Goal: Contribute content

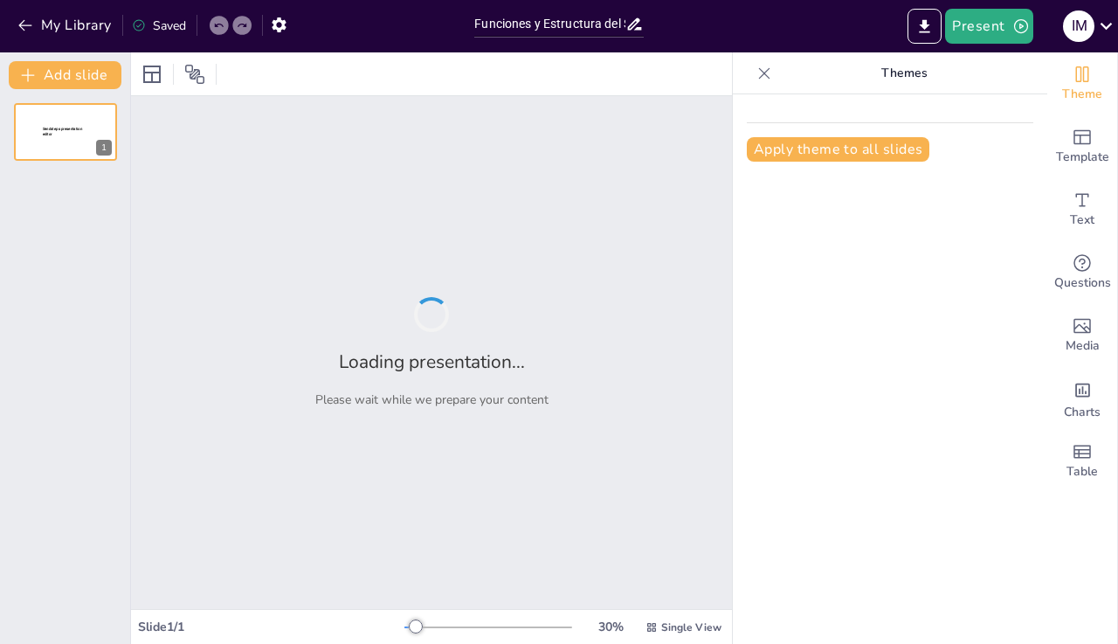
type input "Funciones y Estructura del Sistema Nervioso Periférico"
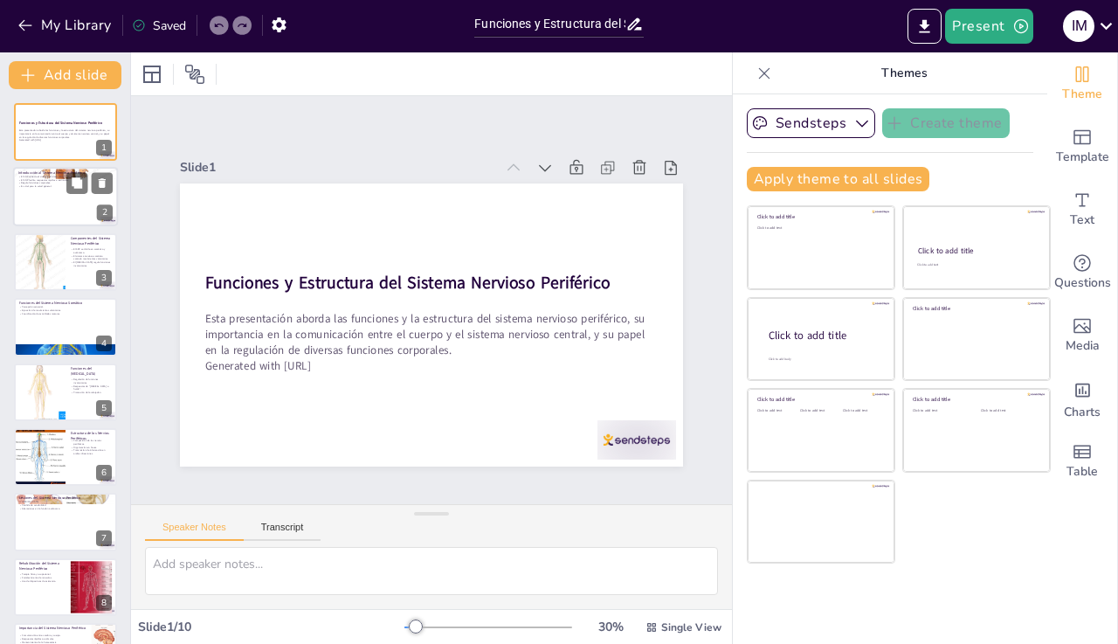
click at [65, 208] on div at bounding box center [65, 197] width 105 height 59
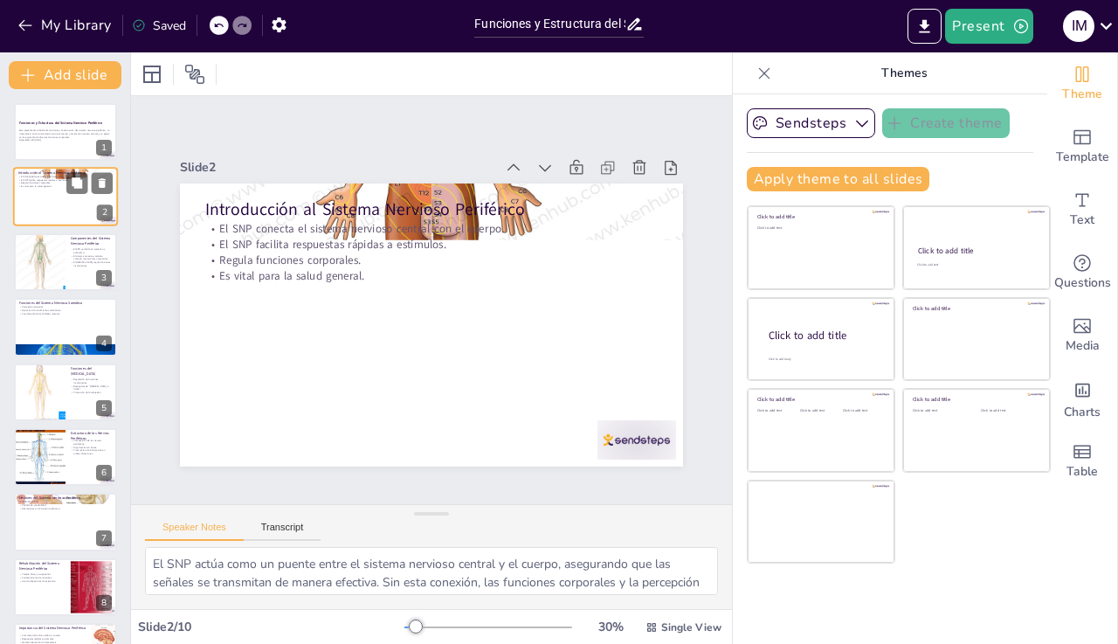
type textarea "El SNP actúa como un puente entre el sistema nervioso central y el cuerpo, aseg…"
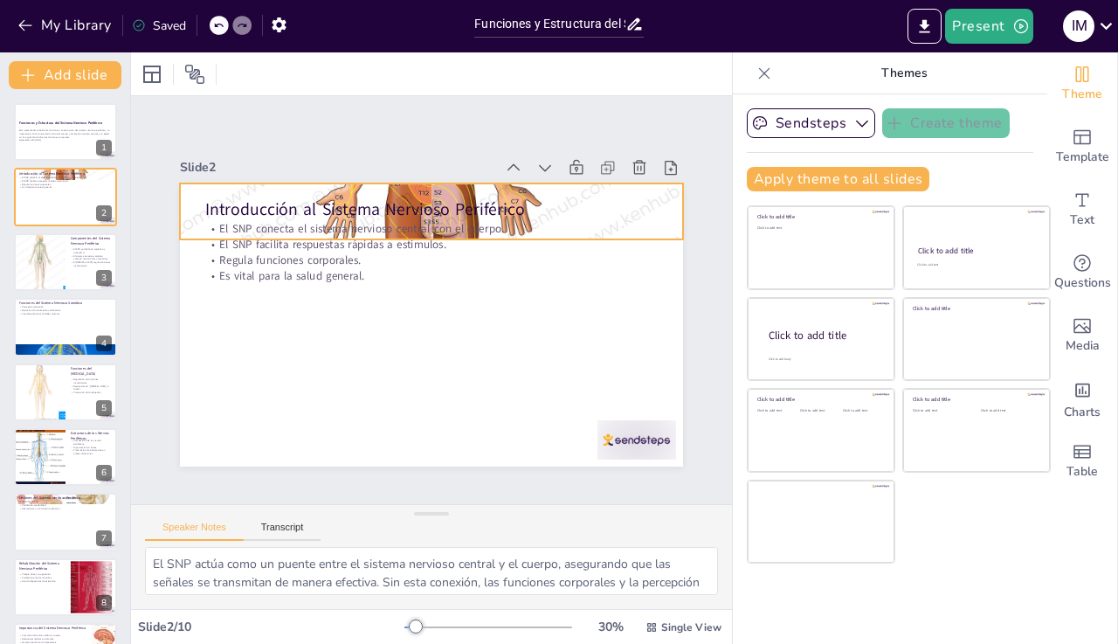
click at [560, 192] on div at bounding box center [483, 228] width 703 height 703
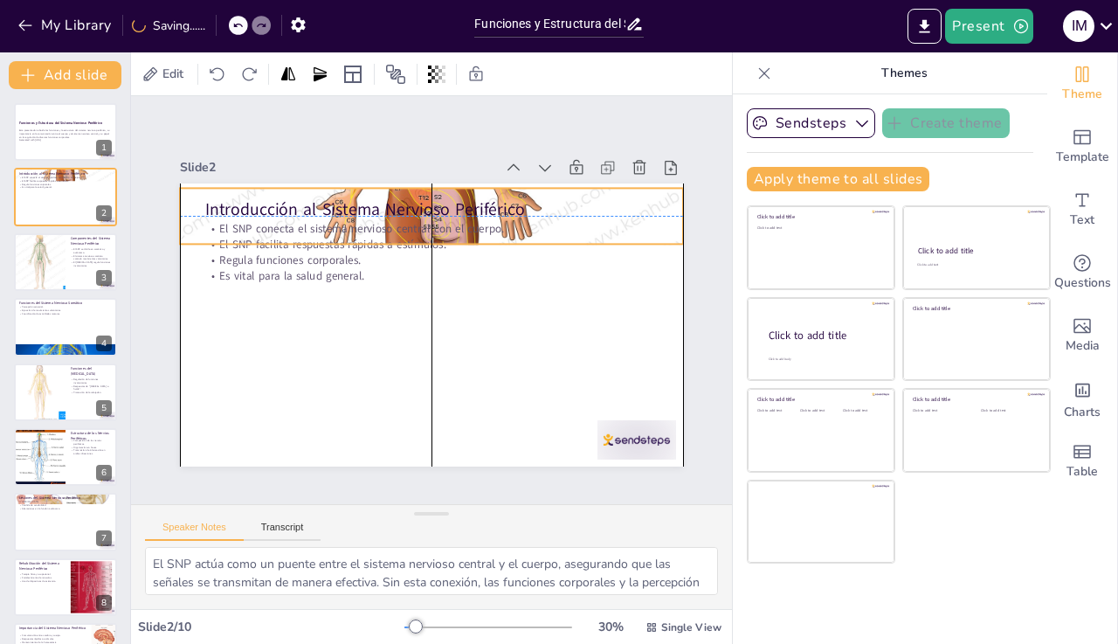
click at [568, 223] on div "Introducción al Sistema Nervioso Periférico El SNP conecta el sistema nervioso …" at bounding box center [510, 213] width 374 height 336
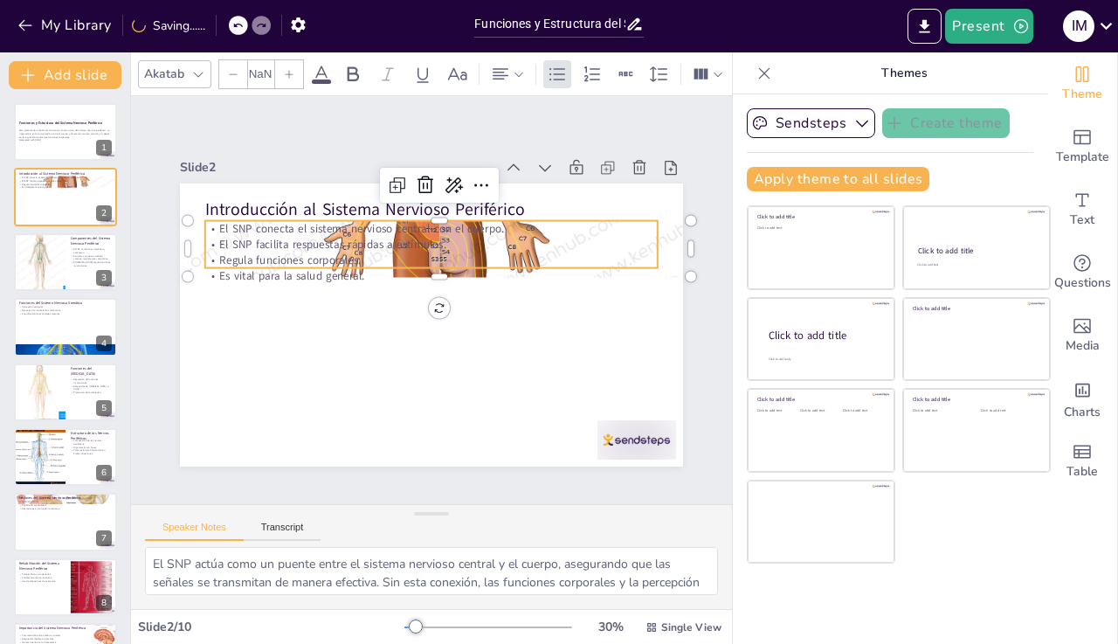
click at [561, 249] on p "El SNP facilita respuestas rápidas a estímulos." at bounding box center [450, 247] width 436 height 155
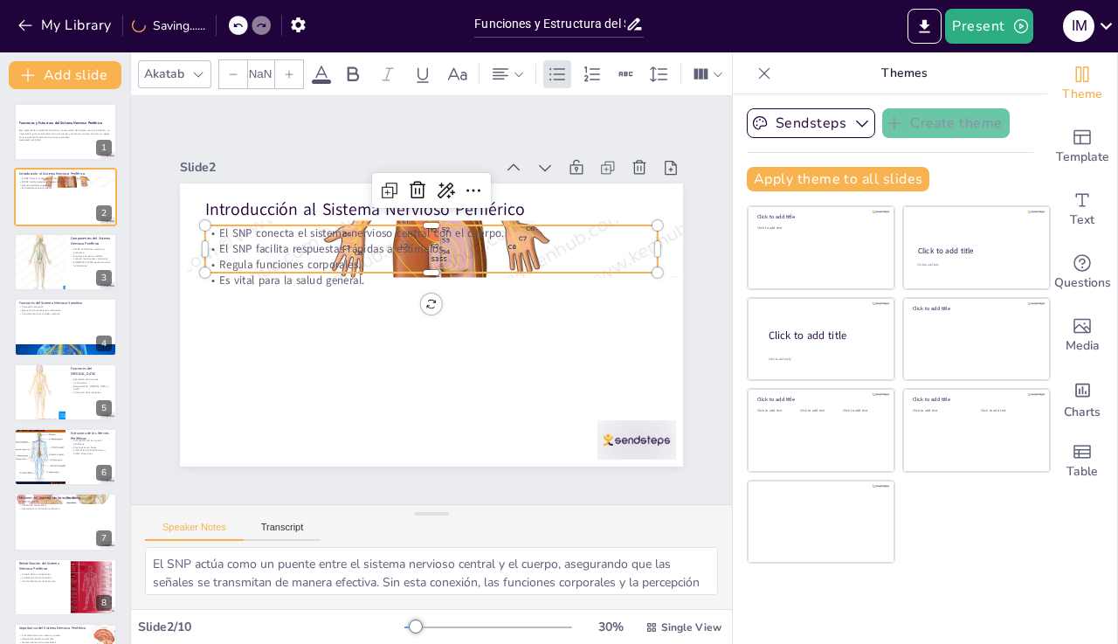
type input "32"
click at [41, 260] on div at bounding box center [39, 261] width 59 height 59
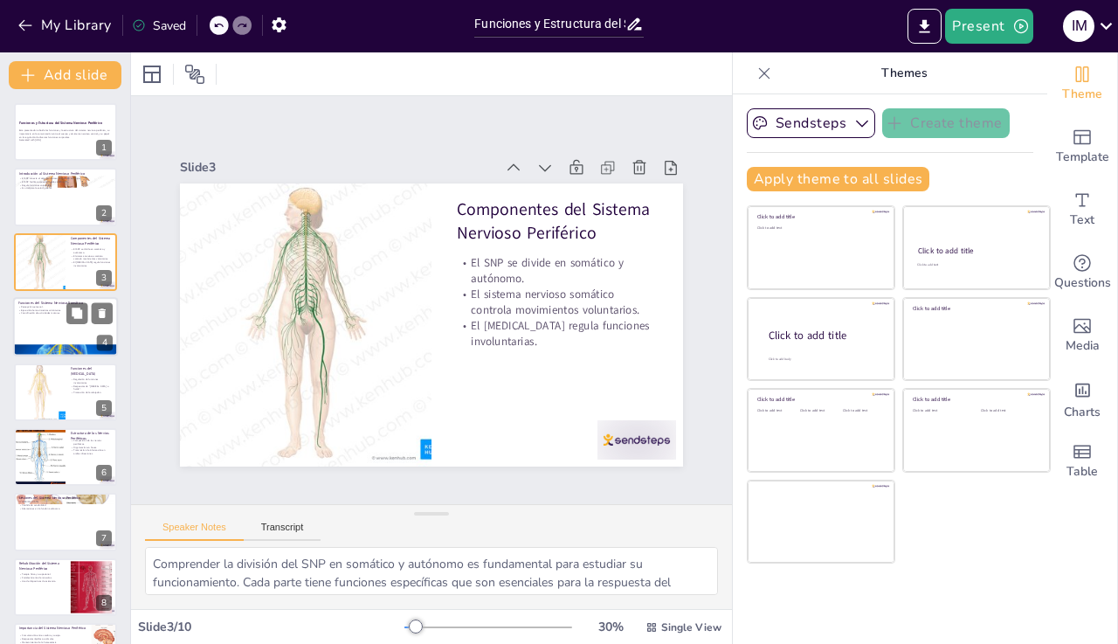
click at [46, 332] on div at bounding box center [65, 326] width 105 height 59
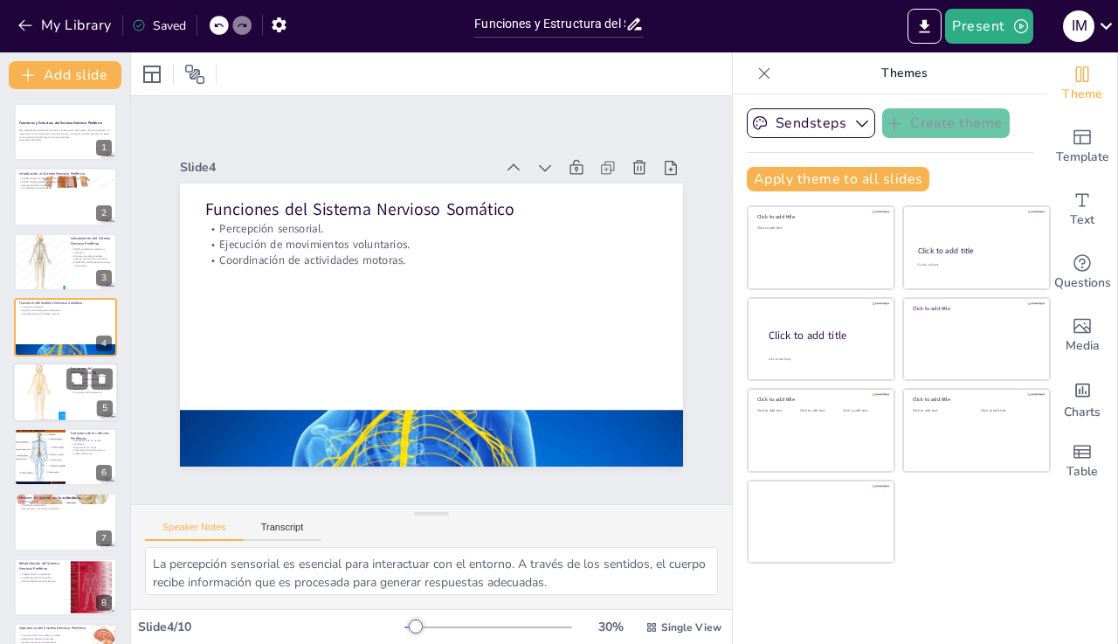
click at [24, 378] on div at bounding box center [39, 392] width 59 height 59
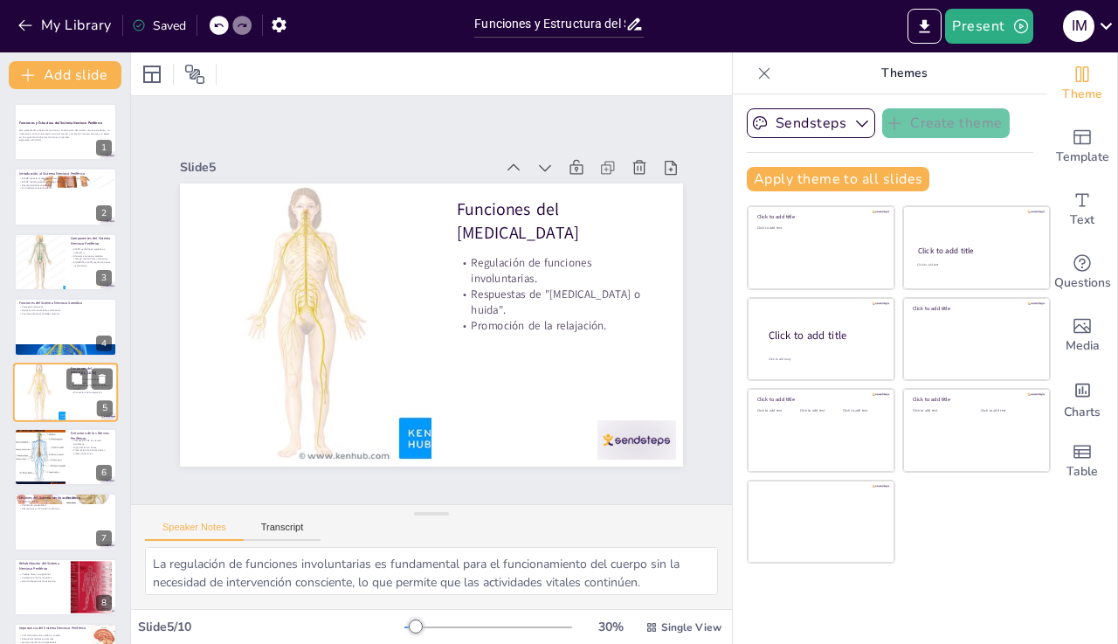
scroll to position [25, 0]
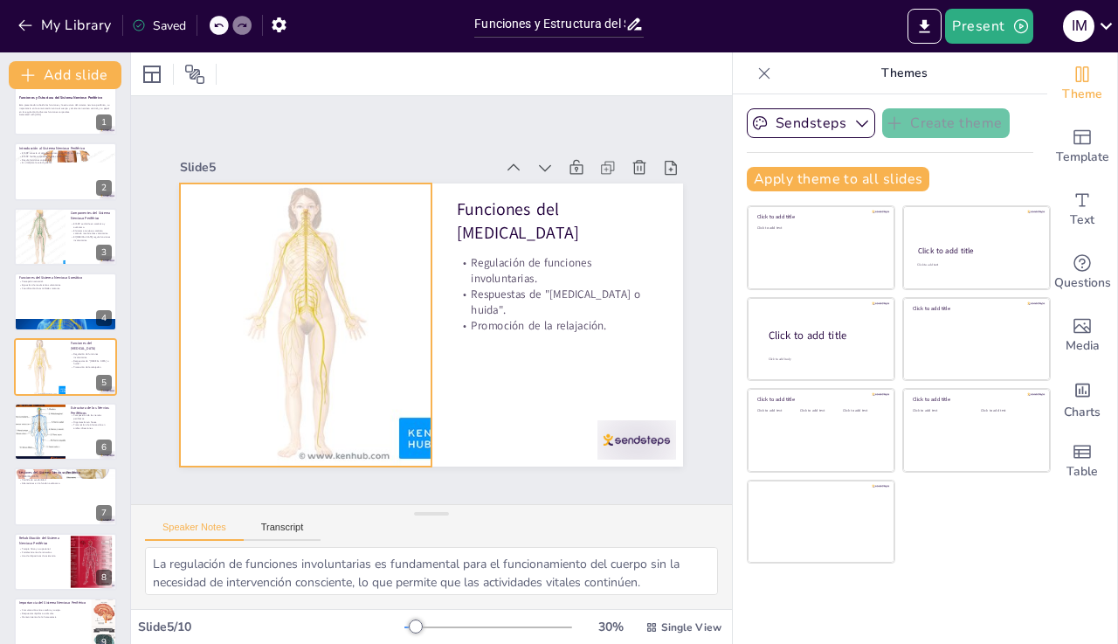
click at [361, 364] on div at bounding box center [456, 425] width 283 height 283
click at [488, 448] on icon at bounding box center [499, 459] width 23 height 23
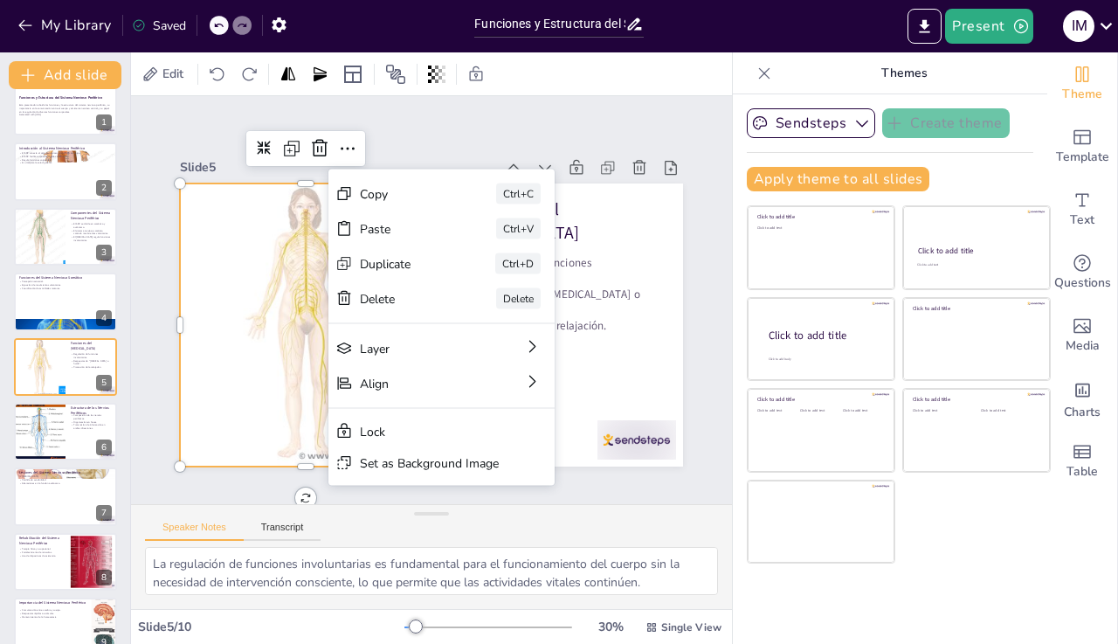
click at [276, 252] on div at bounding box center [307, 272] width 374 height 374
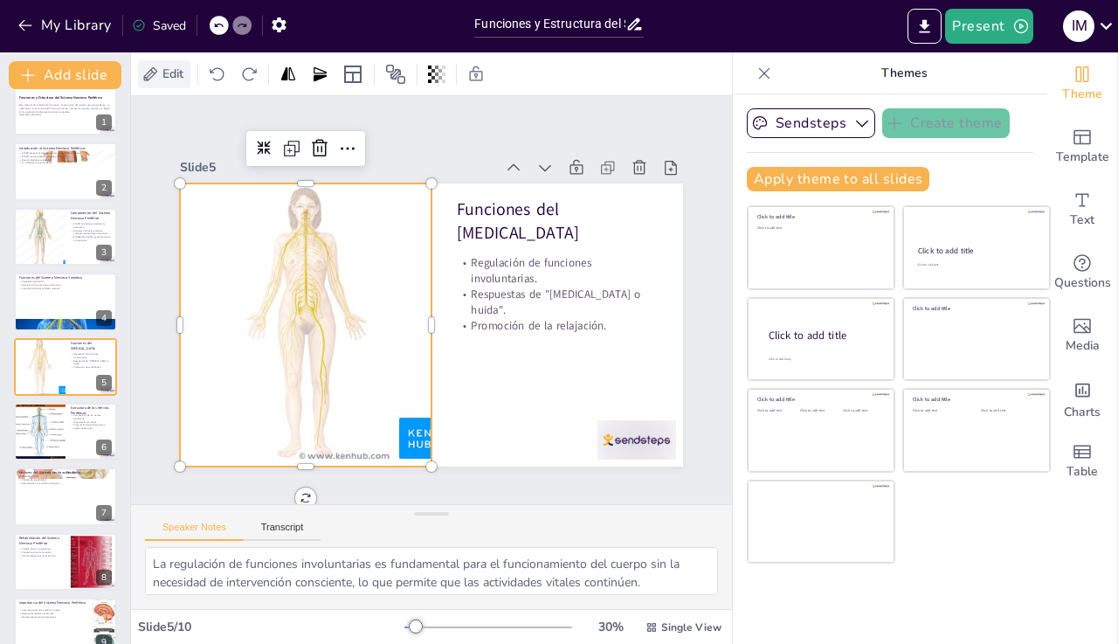
click at [157, 66] on icon at bounding box center [150, 74] width 17 height 17
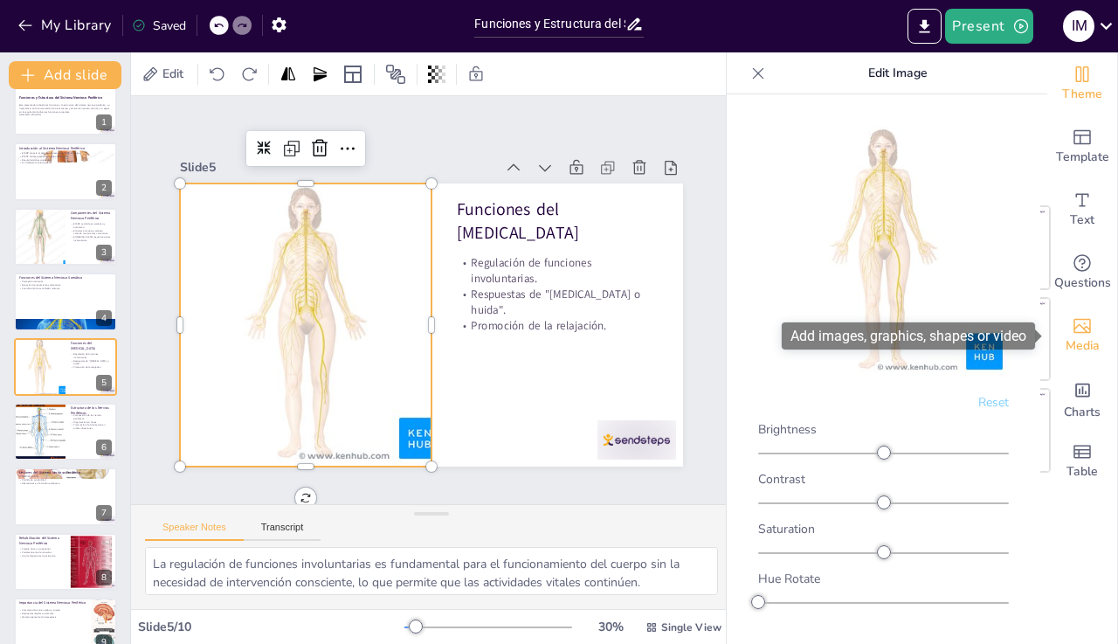
click at [1096, 333] on div "Media" at bounding box center [1083, 335] width 70 height 63
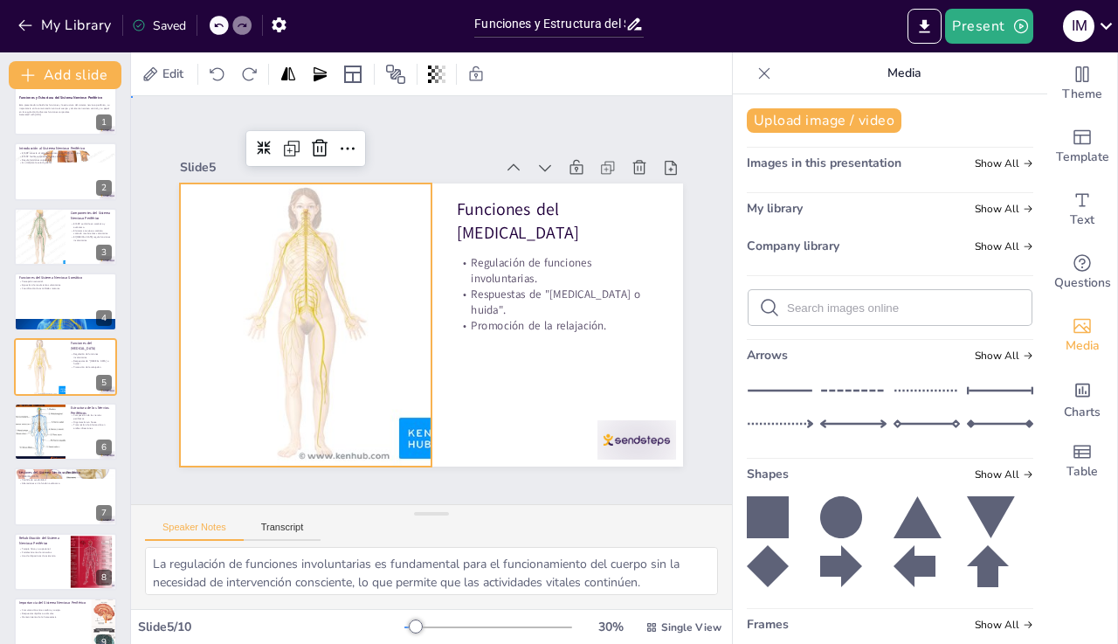
click at [451, 120] on div "Slide 1 Funciones y Estructura del Sistema Nervioso Periférico Esta presentació…" at bounding box center [431, 300] width 715 height 618
click at [336, 212] on div at bounding box center [460, 176] width 374 height 374
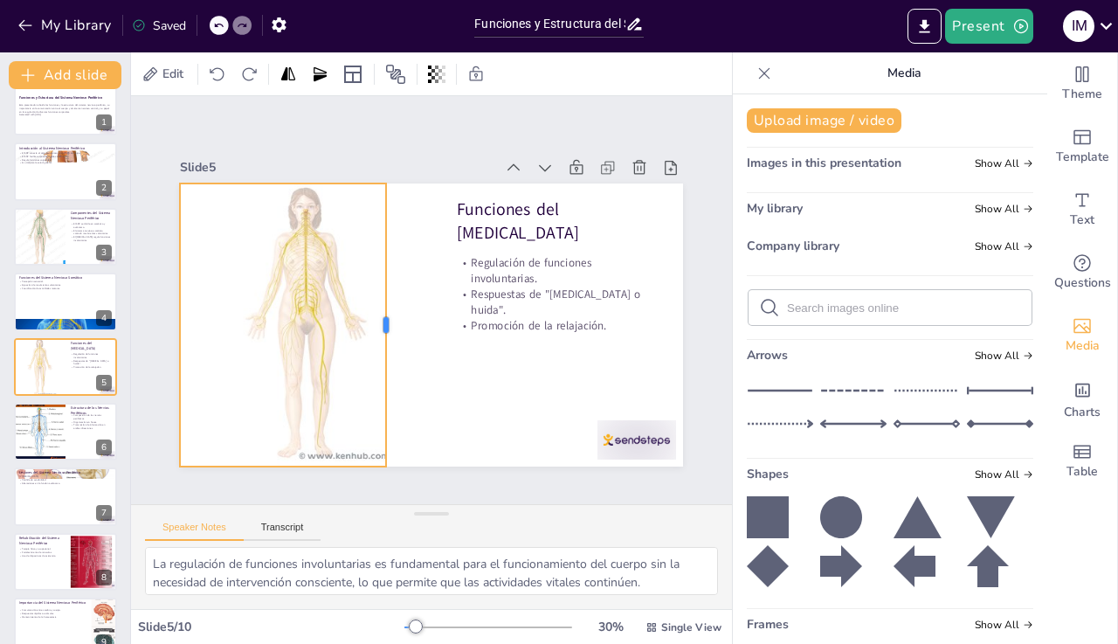
drag, startPoint x: 432, startPoint y: 330, endPoint x: 388, endPoint y: 332, distance: 44.6
click at [428, 332] on div at bounding box center [464, 268] width 73 height 280
drag, startPoint x: 285, startPoint y: 467, endPoint x: 289, endPoint y: 449, distance: 18.9
click at [289, 375] on div at bounding box center [218, 292] width 149 height 163
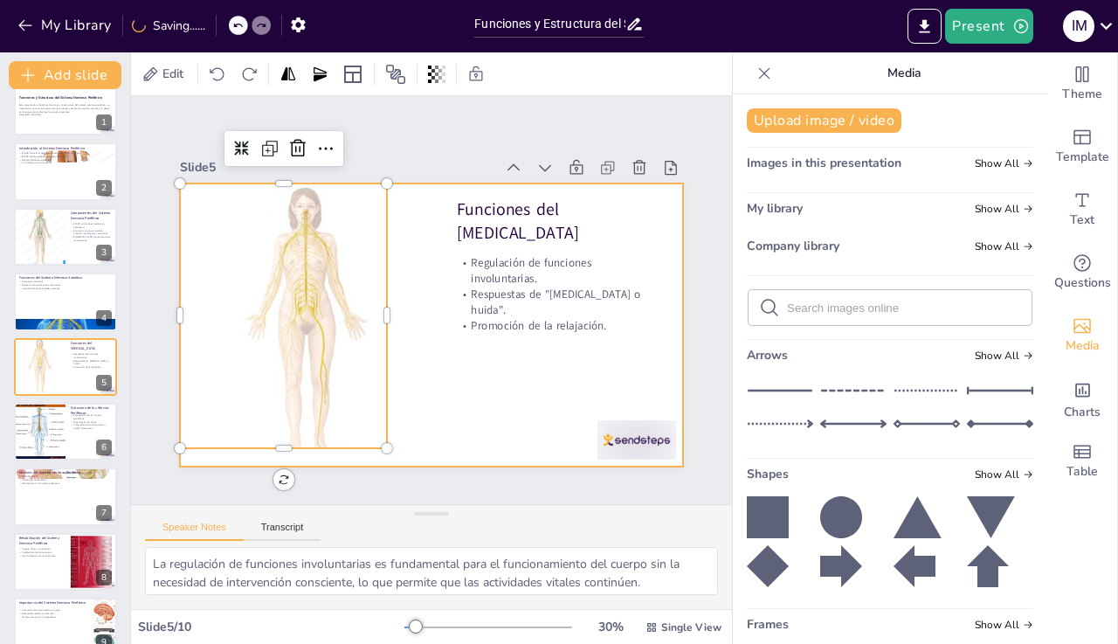
click at [487, 426] on div at bounding box center [408, 310] width 463 height 575
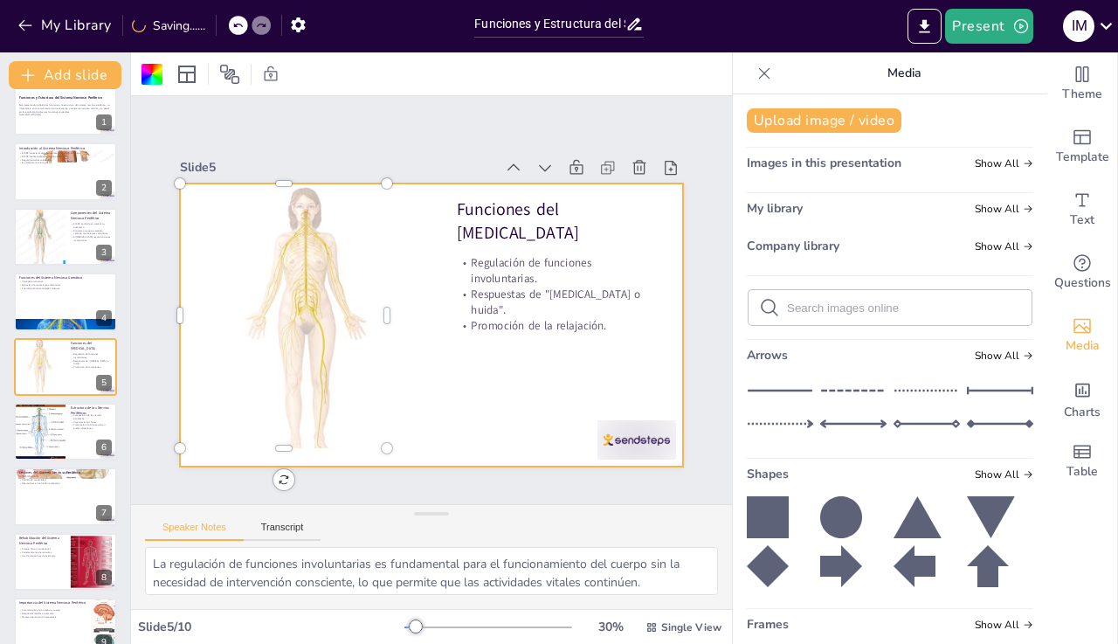
click at [227, 347] on div at bounding box center [184, 308] width 86 height 78
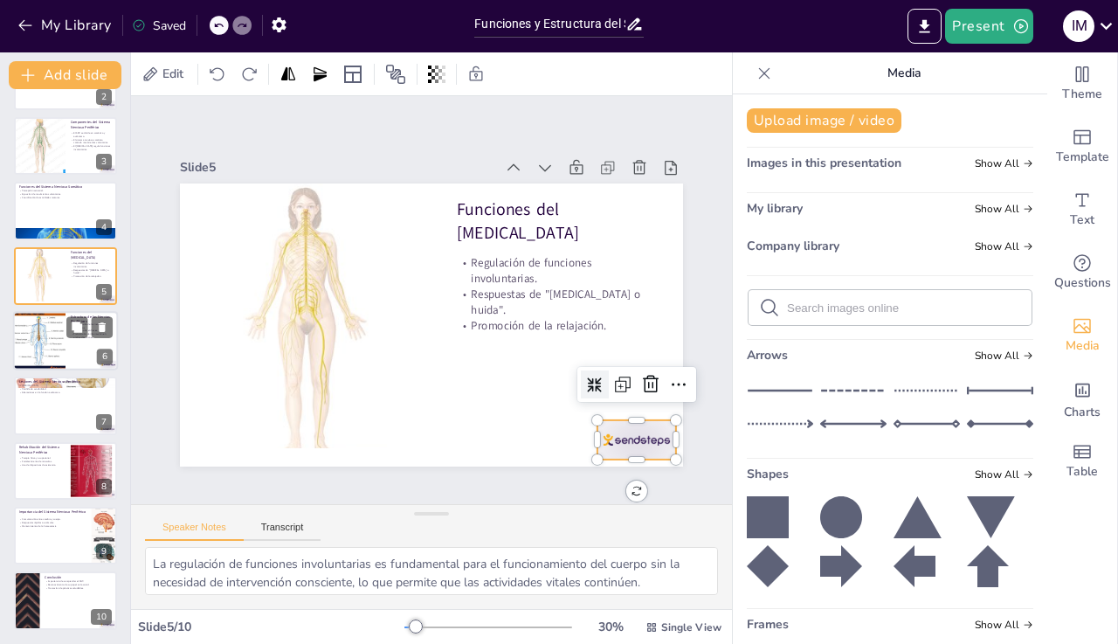
scroll to position [118, 0]
click at [80, 453] on icon at bounding box center [77, 457] width 10 height 10
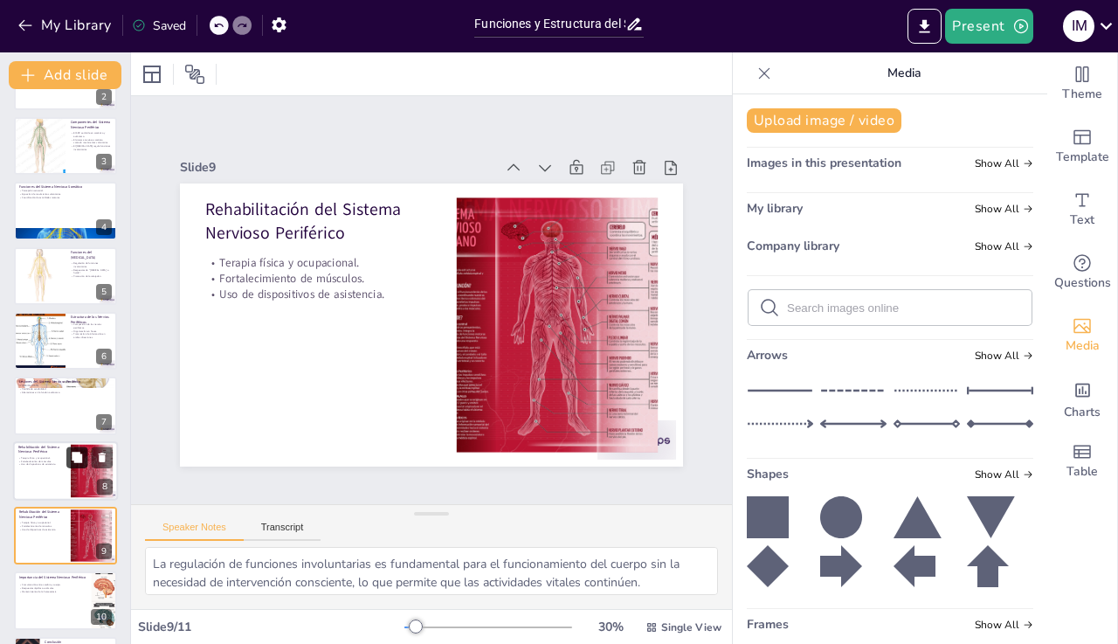
type textarea "La terapia física y ocupacional son componentes clave en la rehabilitación del …"
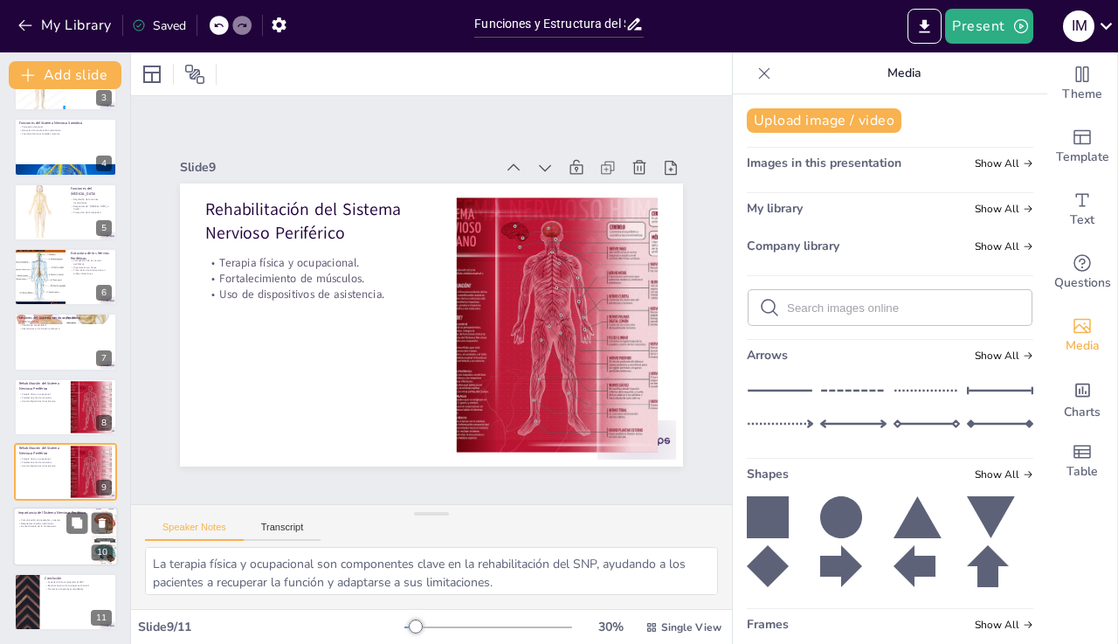
scroll to position [0, 0]
click at [926, 26] on icon "Export to PowerPoint" at bounding box center [925, 25] width 10 height 13
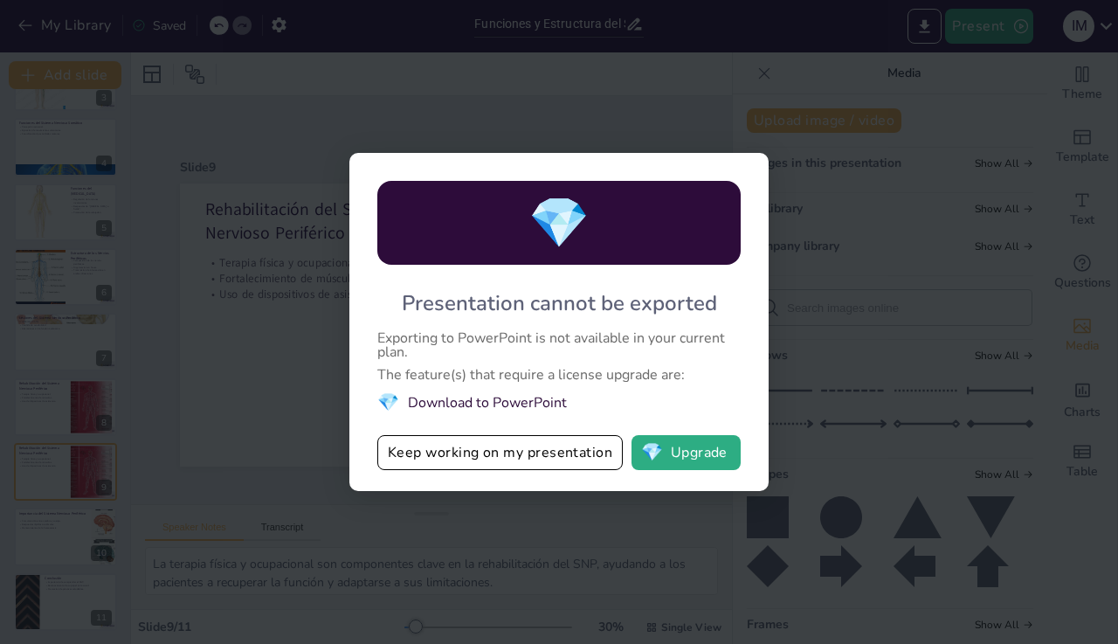
click at [813, 242] on div "💎 Presentation cannot be exported Exporting to PowerPoint is not available in y…" at bounding box center [559, 322] width 1118 height 644
click at [623, 92] on div "💎 Presentation cannot be exported Exporting to PowerPoint is not available in y…" at bounding box center [559, 322] width 1118 height 644
click at [523, 456] on button "Keep working on my presentation" at bounding box center [500, 452] width 246 height 35
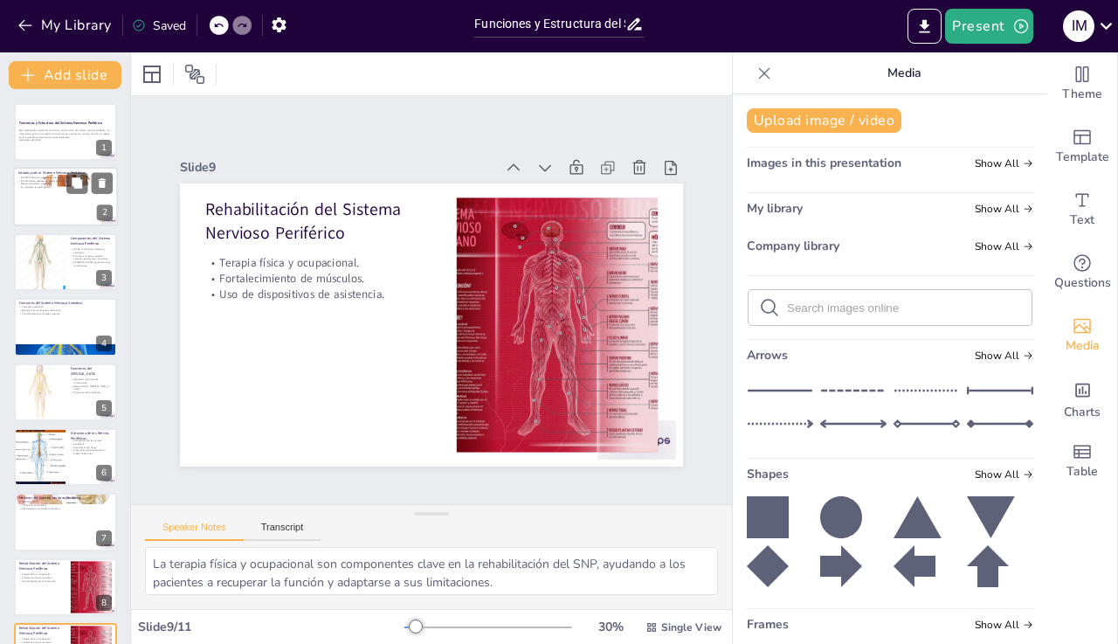
scroll to position [-2, 0]
click at [52, 123] on strong "Funciones y Estructura del Sistema Nervioso Periférico" at bounding box center [60, 123] width 85 height 4
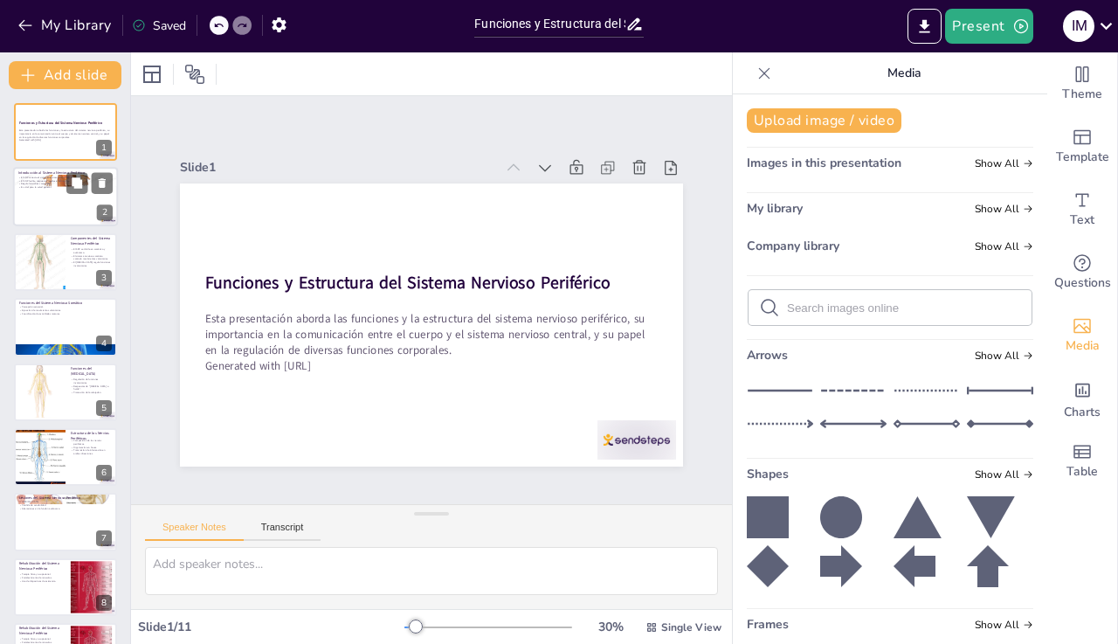
click at [26, 203] on div at bounding box center [65, 197] width 105 height 59
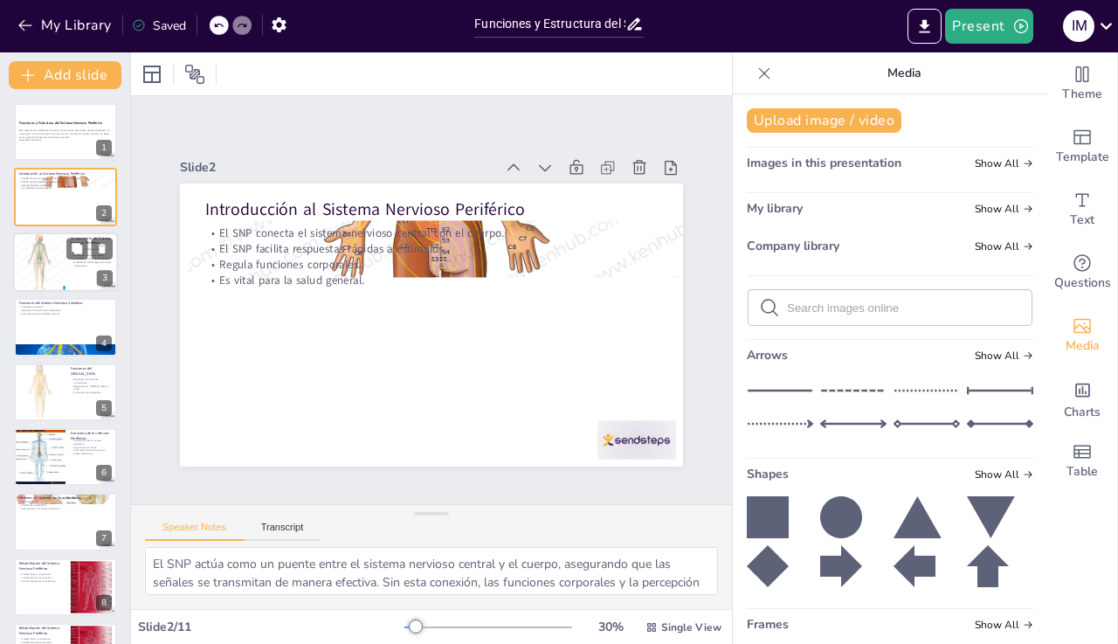
click at [47, 282] on div at bounding box center [39, 261] width 59 height 59
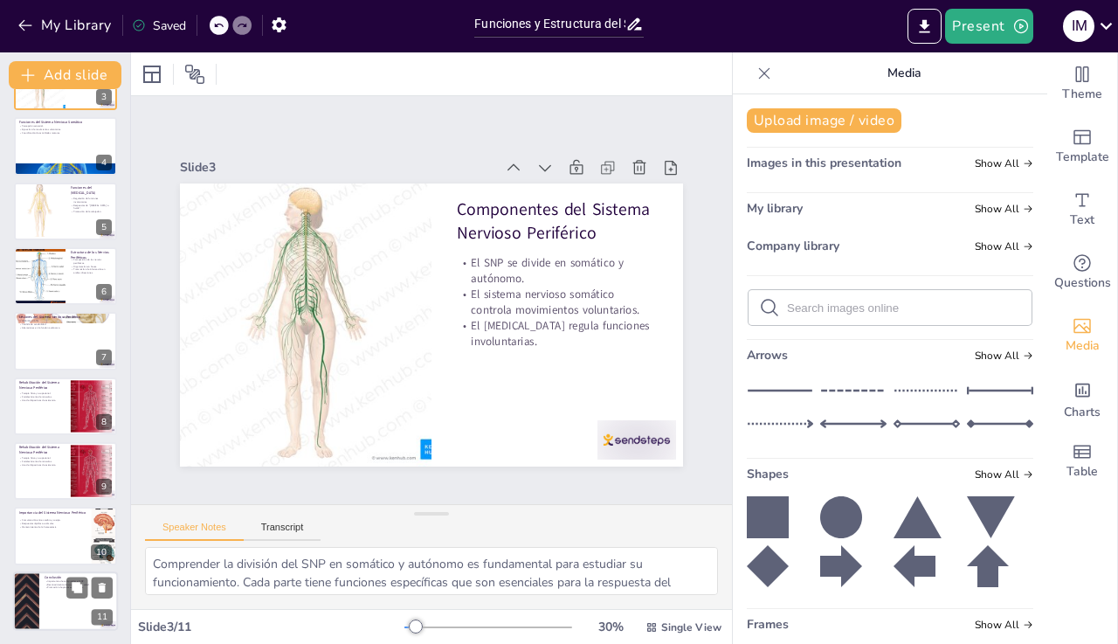
scroll to position [181, 0]
click at [59, 609] on div at bounding box center [65, 600] width 105 height 59
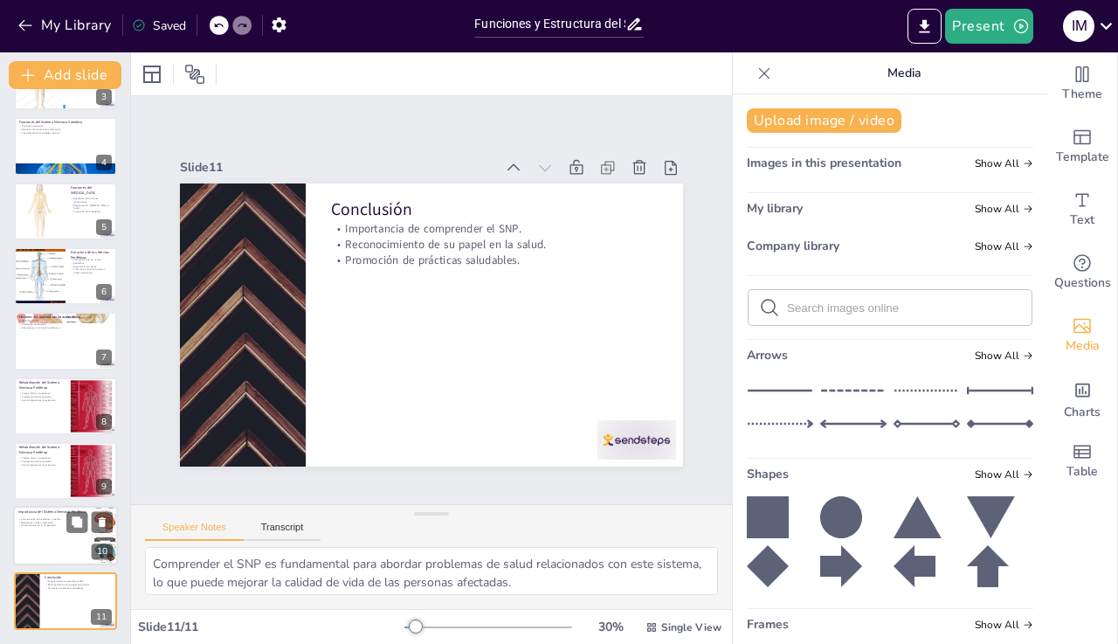
click at [31, 541] on div at bounding box center [65, 536] width 105 height 59
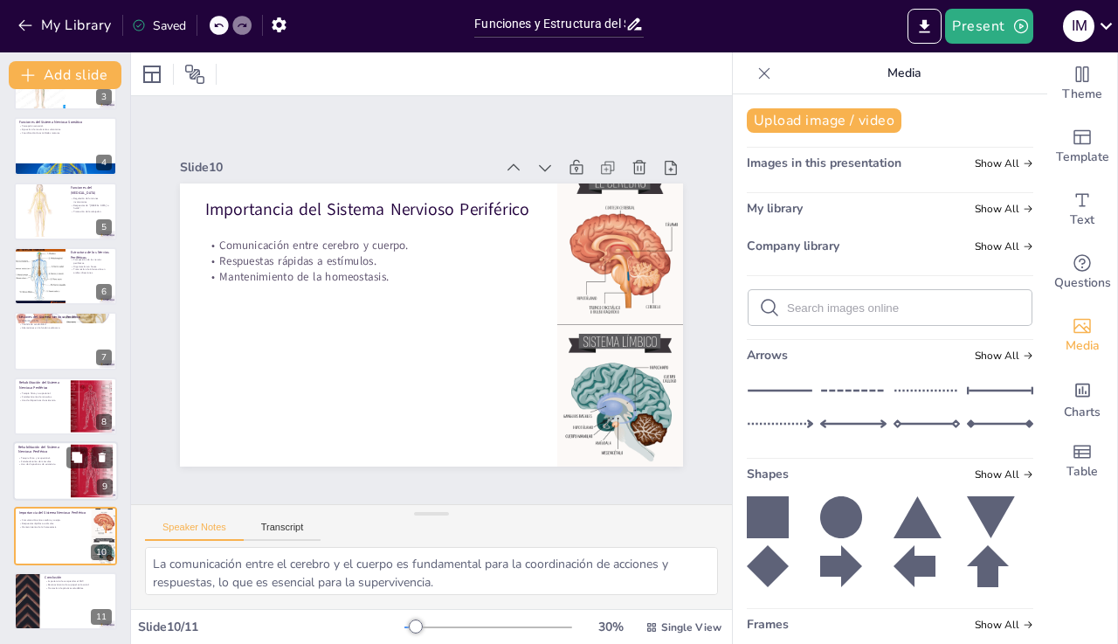
click at [39, 487] on div at bounding box center [65, 470] width 105 height 59
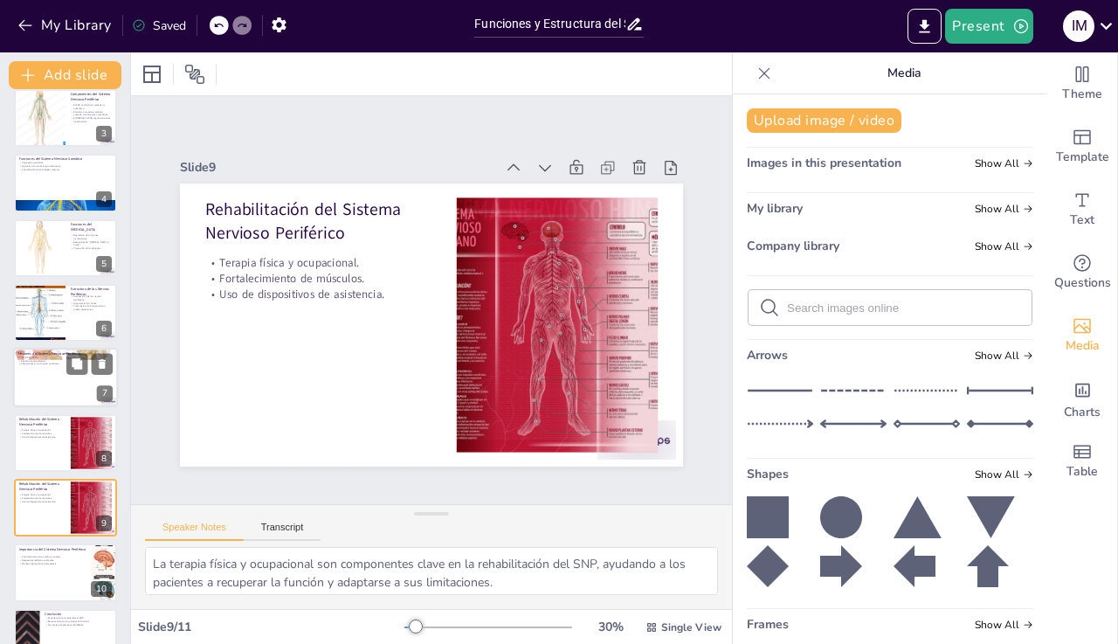
scroll to position [135, 0]
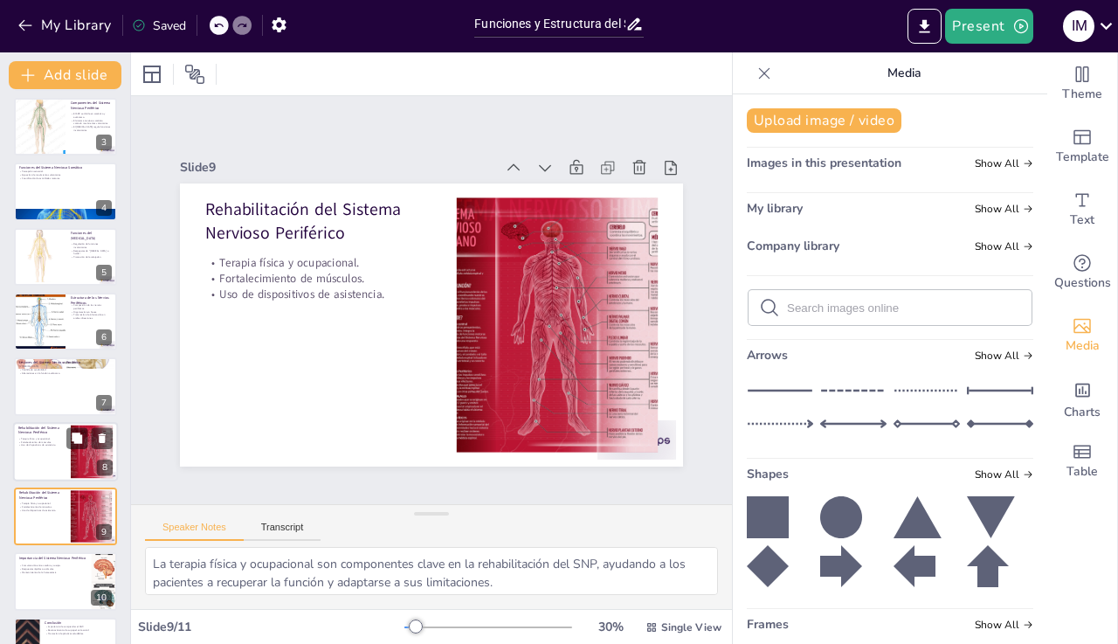
click at [49, 477] on div at bounding box center [65, 451] width 105 height 59
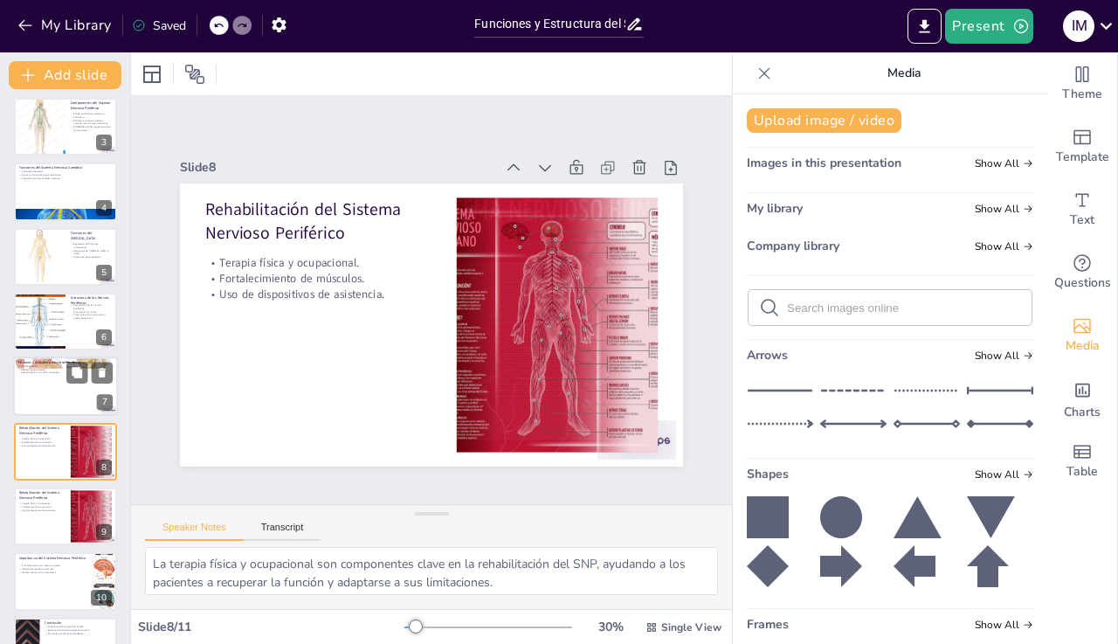
scroll to position [181, 0]
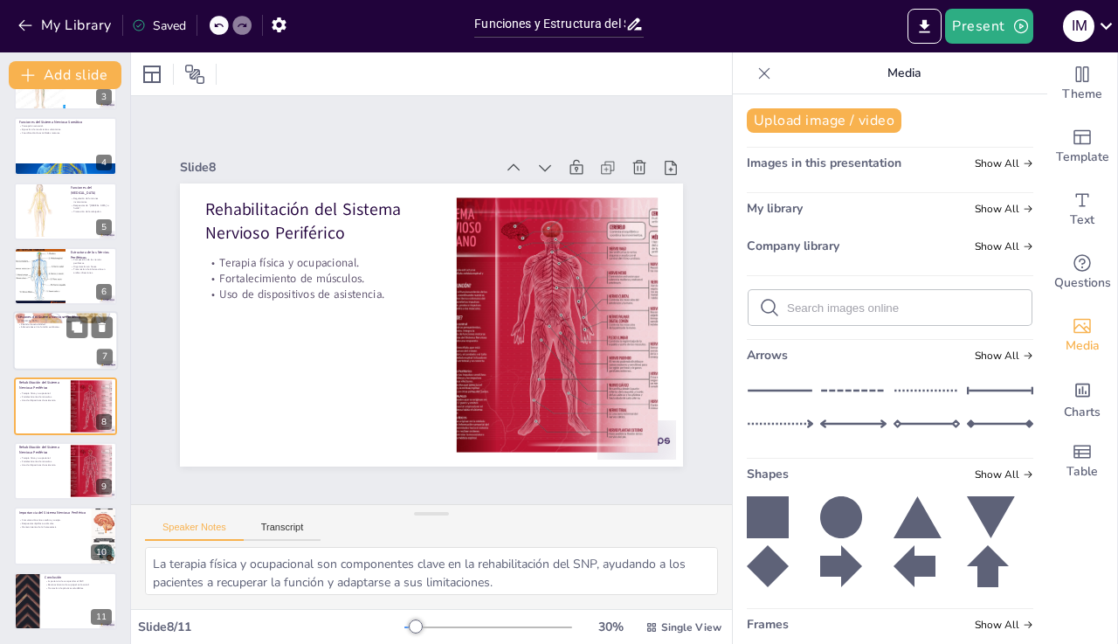
click at [43, 356] on div at bounding box center [65, 341] width 105 height 59
type textarea "La [MEDICAL_DATA] es un síntoma común de lesiones en el SNP y puede afectar la …"
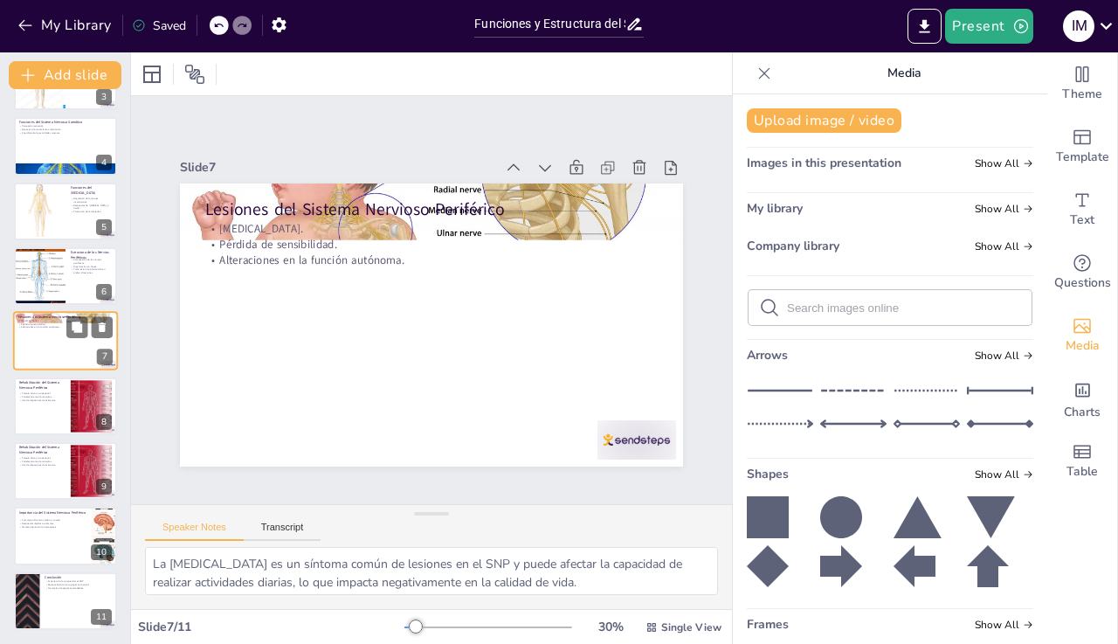
scroll to position [155, 0]
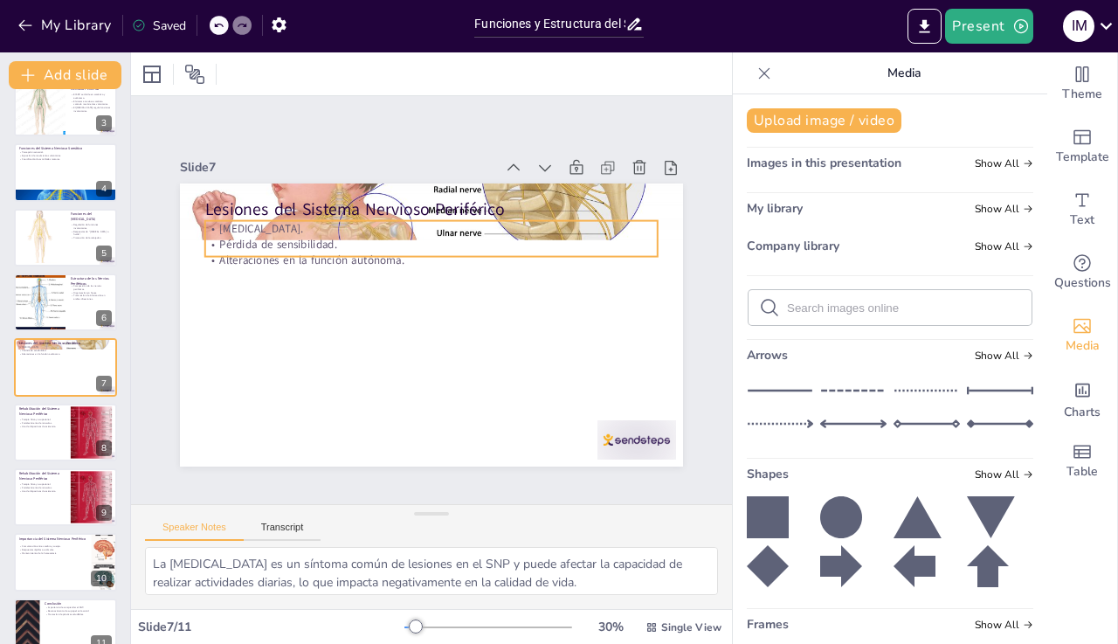
click at [373, 243] on p "Pérdida de sensibilidad." at bounding box center [465, 254] width 376 height 279
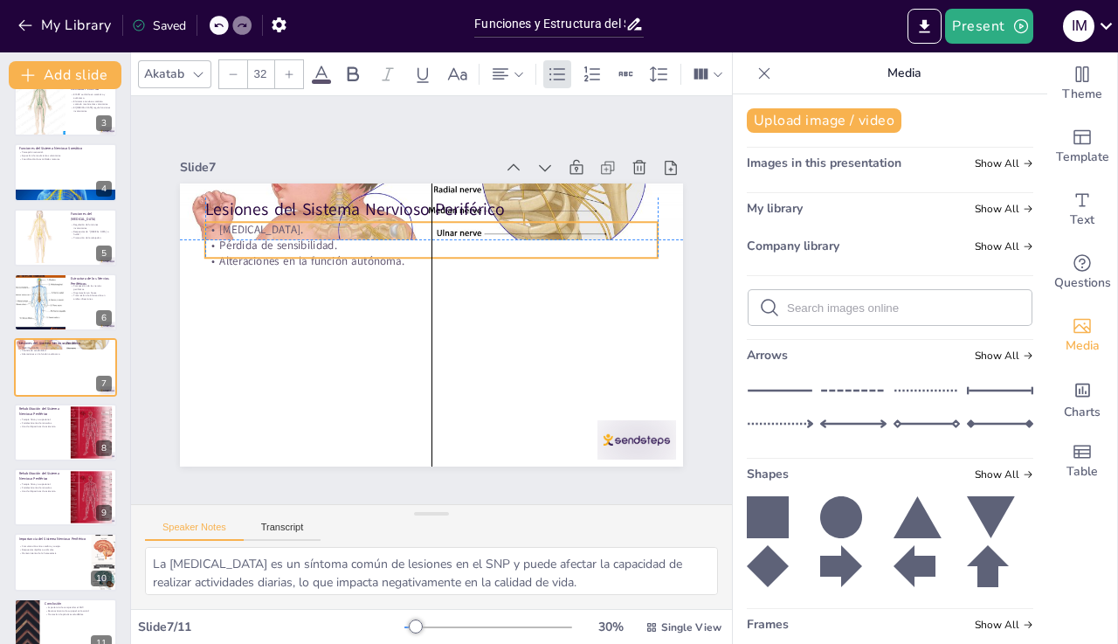
drag, startPoint x: 448, startPoint y: 225, endPoint x: 448, endPoint y: 294, distance: 69.9
click at [448, 294] on div "[MEDICAL_DATA]. Pérdida de sensibilidad. Alteraciones en la función autónoma." at bounding box center [454, 249] width 432 height 227
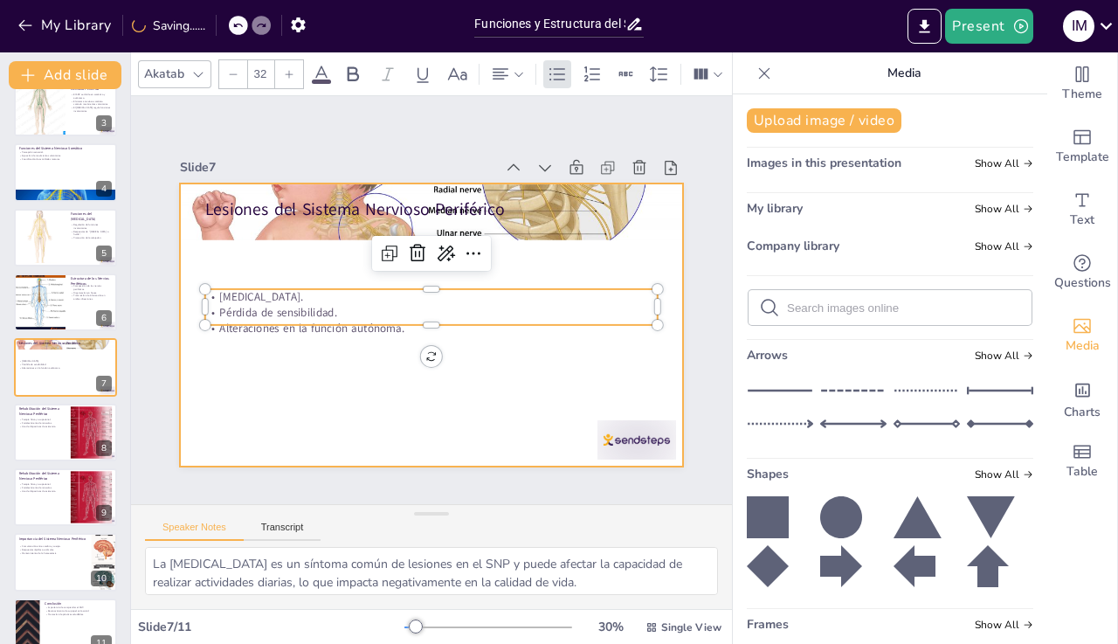
click at [474, 377] on div at bounding box center [422, 322] width 575 height 463
